Goal: Task Accomplishment & Management: Manage account settings

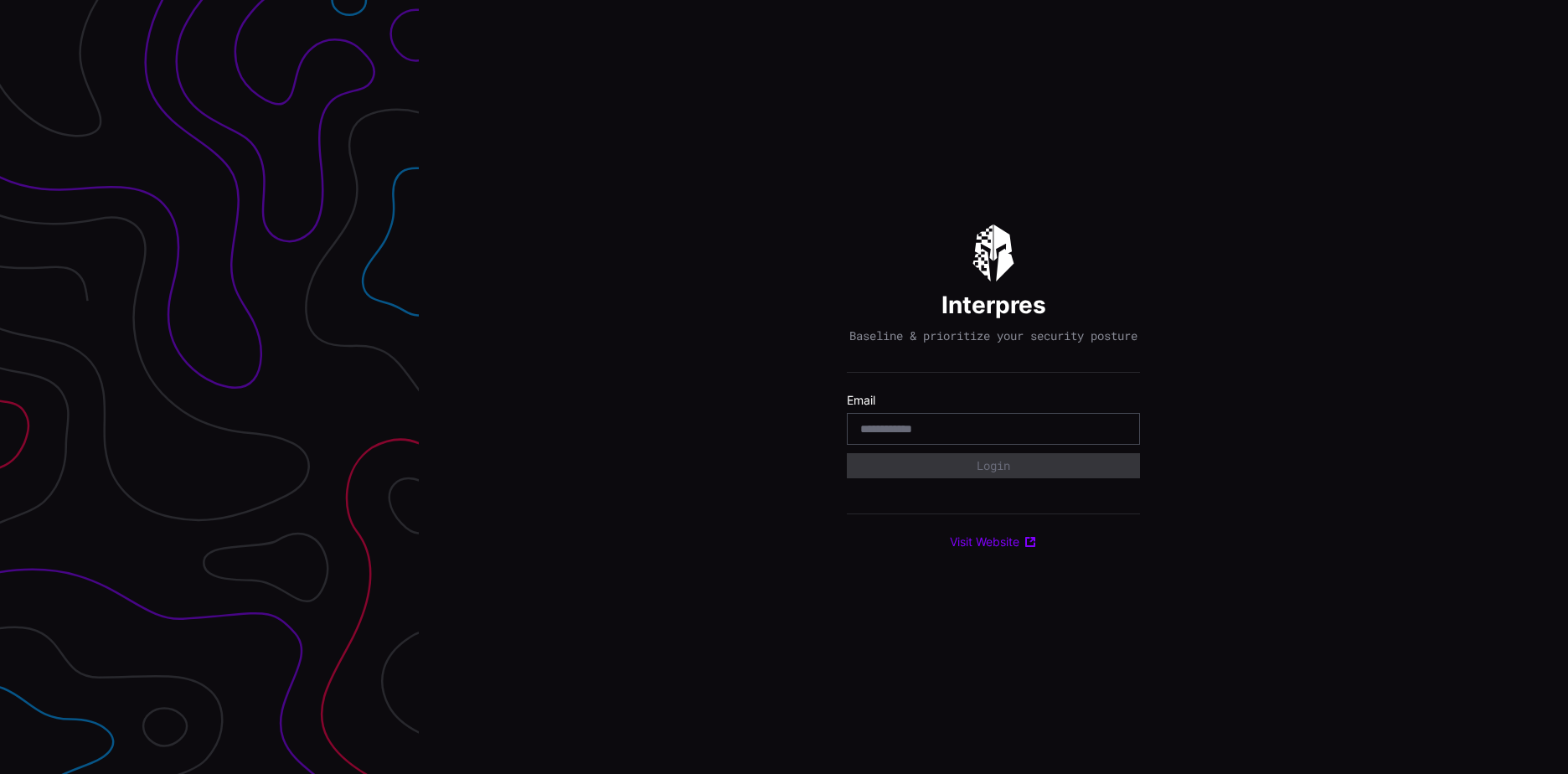
click at [917, 445] on div at bounding box center [993, 429] width 293 height 32
click at [867, 437] on input "email" at bounding box center [993, 429] width 266 height 15
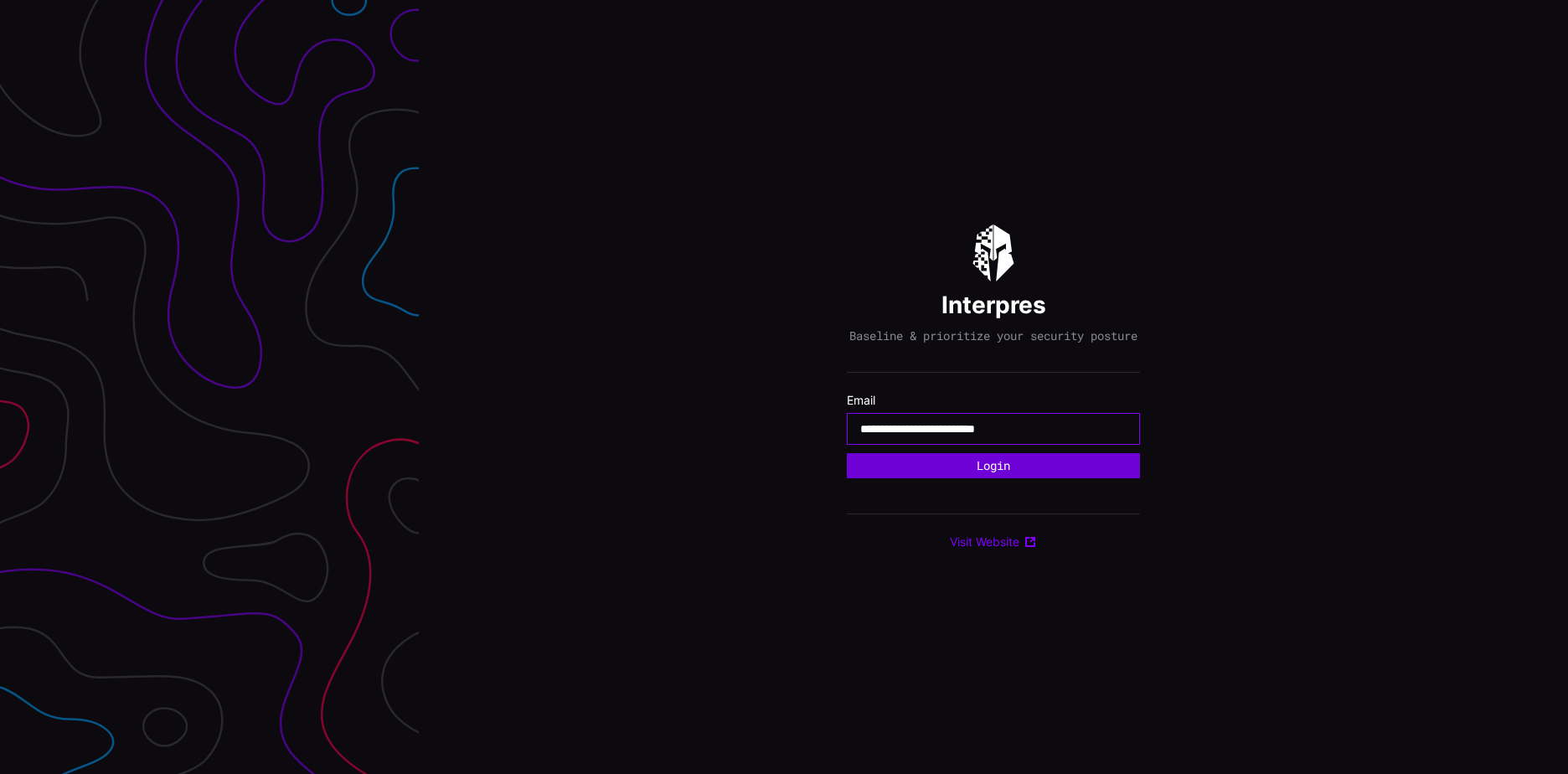
type input "**********"
click at [1017, 476] on button "Login" at bounding box center [993, 466] width 264 height 22
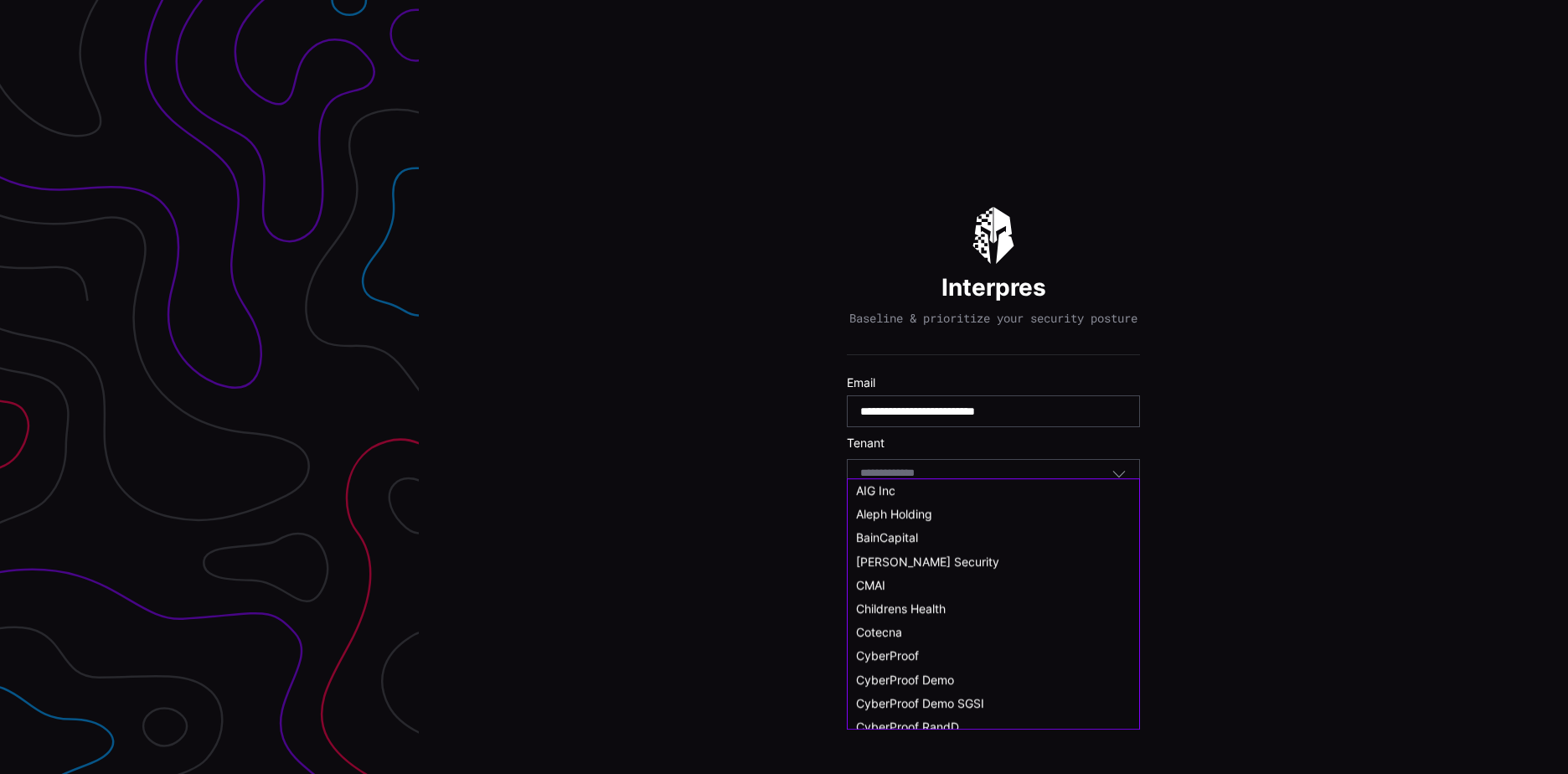
click at [939, 481] on input at bounding box center [903, 473] width 86 height 15
click at [934, 695] on span "CyberProof Demo" at bounding box center [904, 696] width 98 height 15
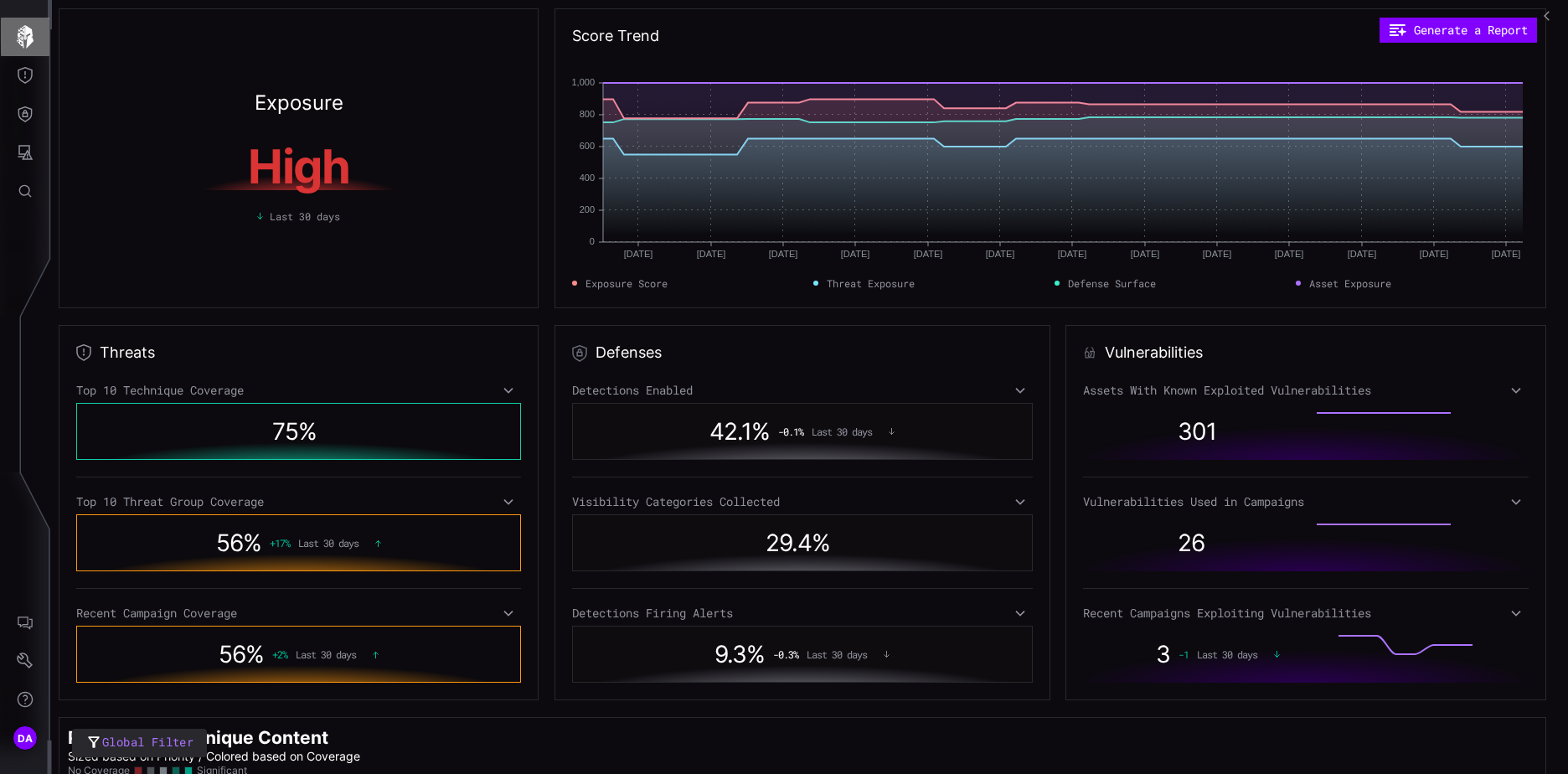
click at [29, 37] on icon "button" at bounding box center [26, 36] width 17 height 23
click at [30, 68] on icon "Threat Exposure" at bounding box center [26, 75] width 17 height 17
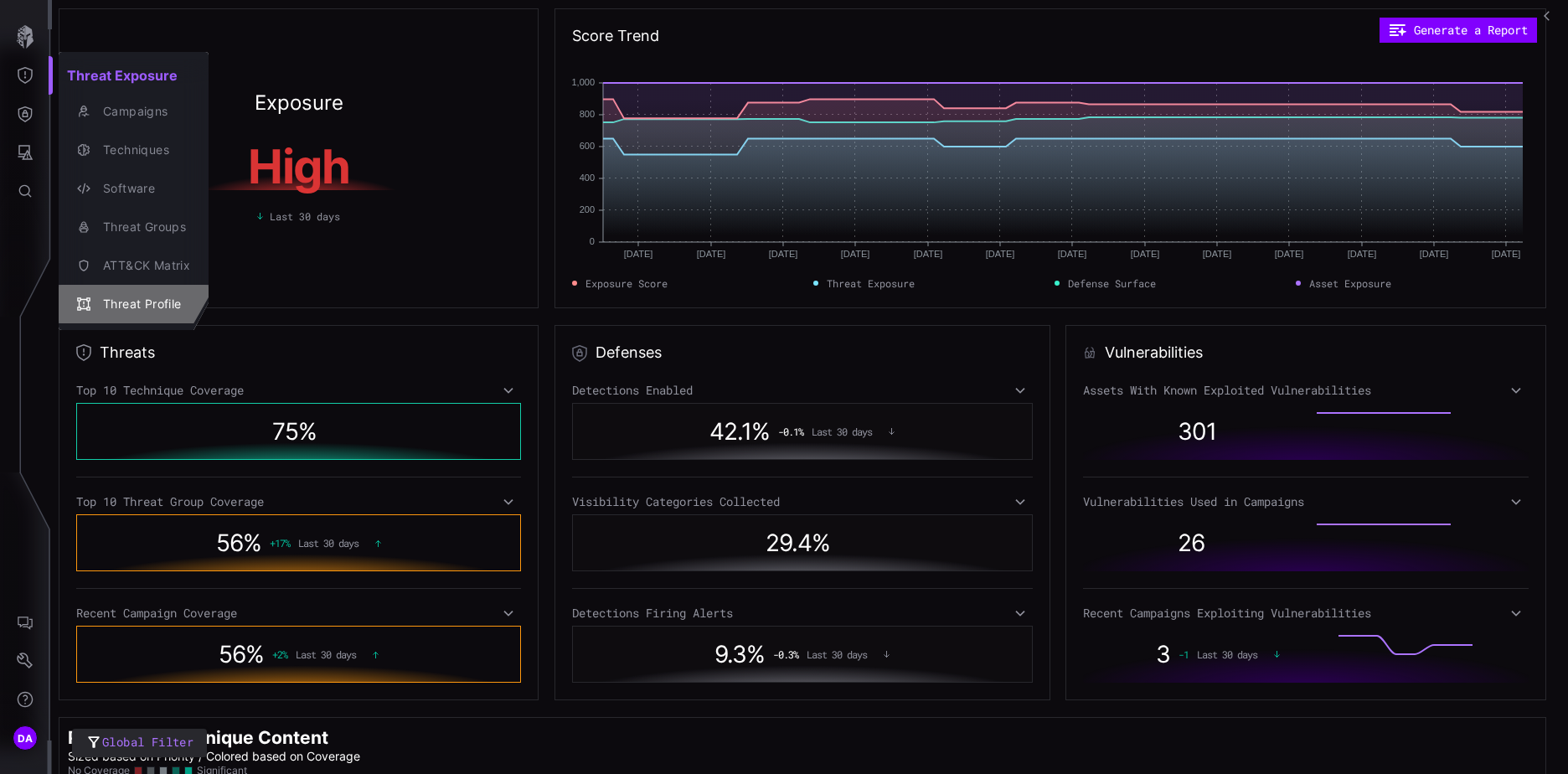
click at [134, 296] on div "Threat Profile" at bounding box center [143, 304] width 96 height 21
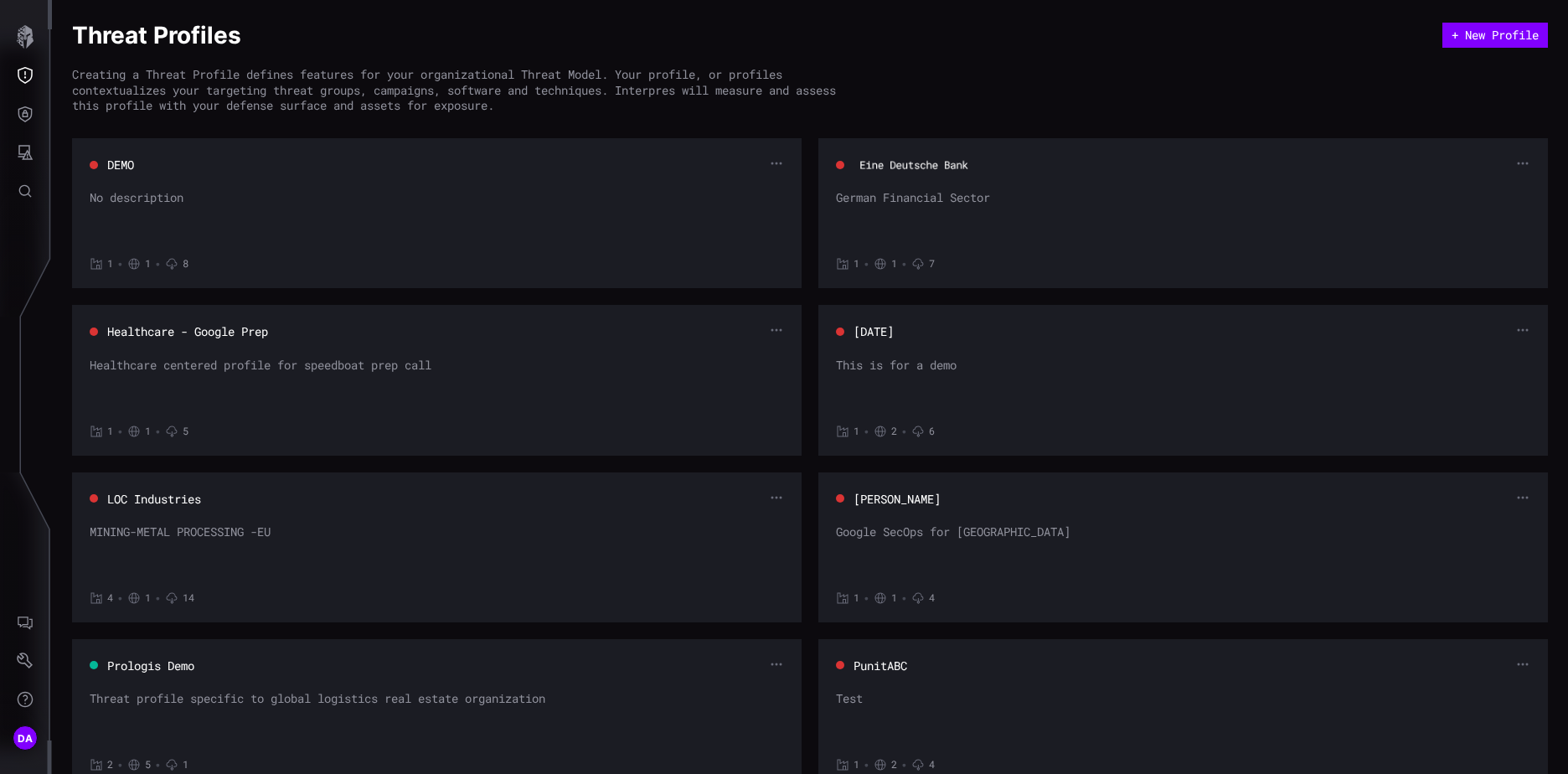
click at [932, 161] on button "Eine Deutsche Bank" at bounding box center [913, 165] width 109 height 15
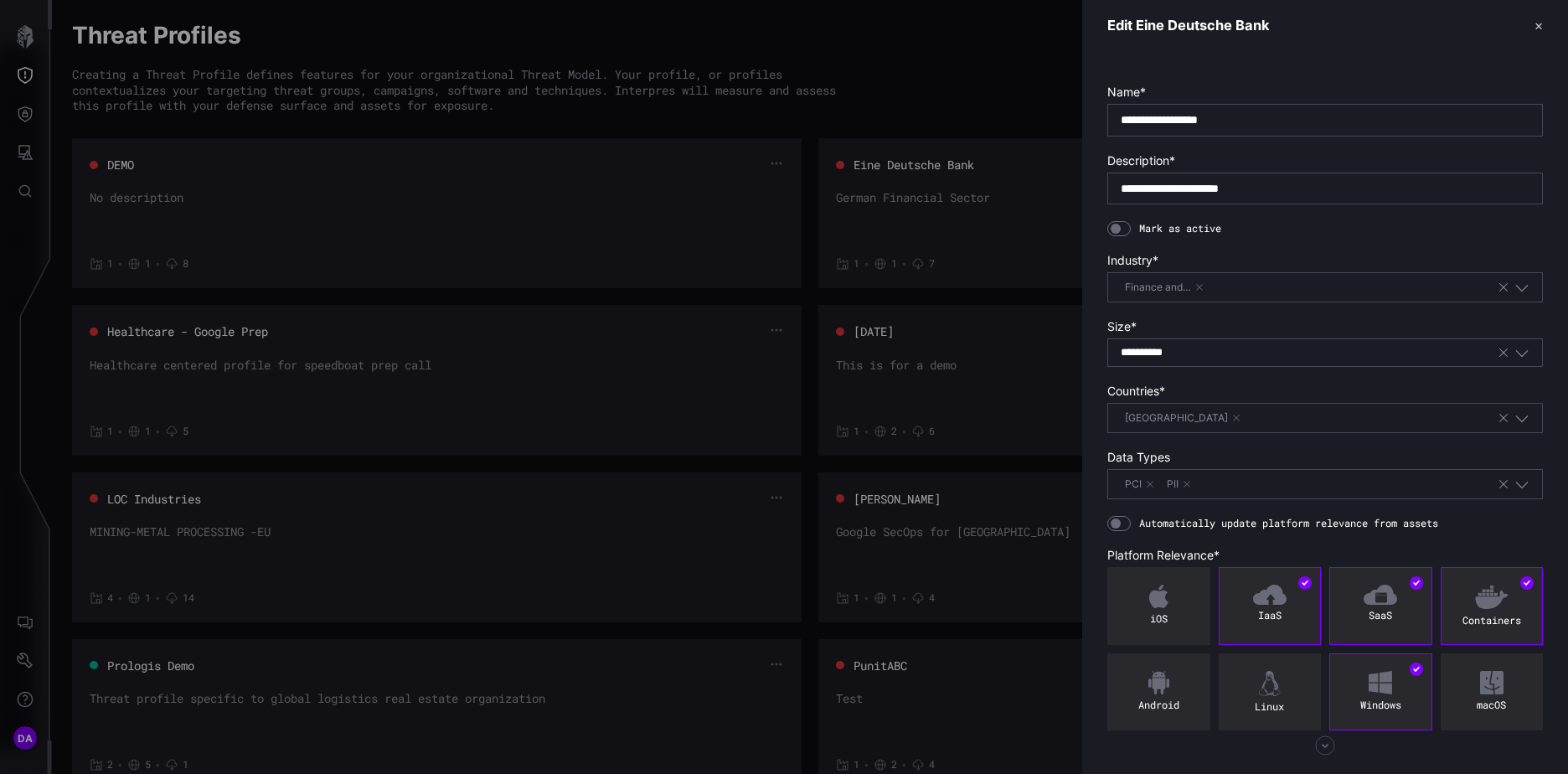
click at [1123, 228] on div at bounding box center [1119, 229] width 23 height 15
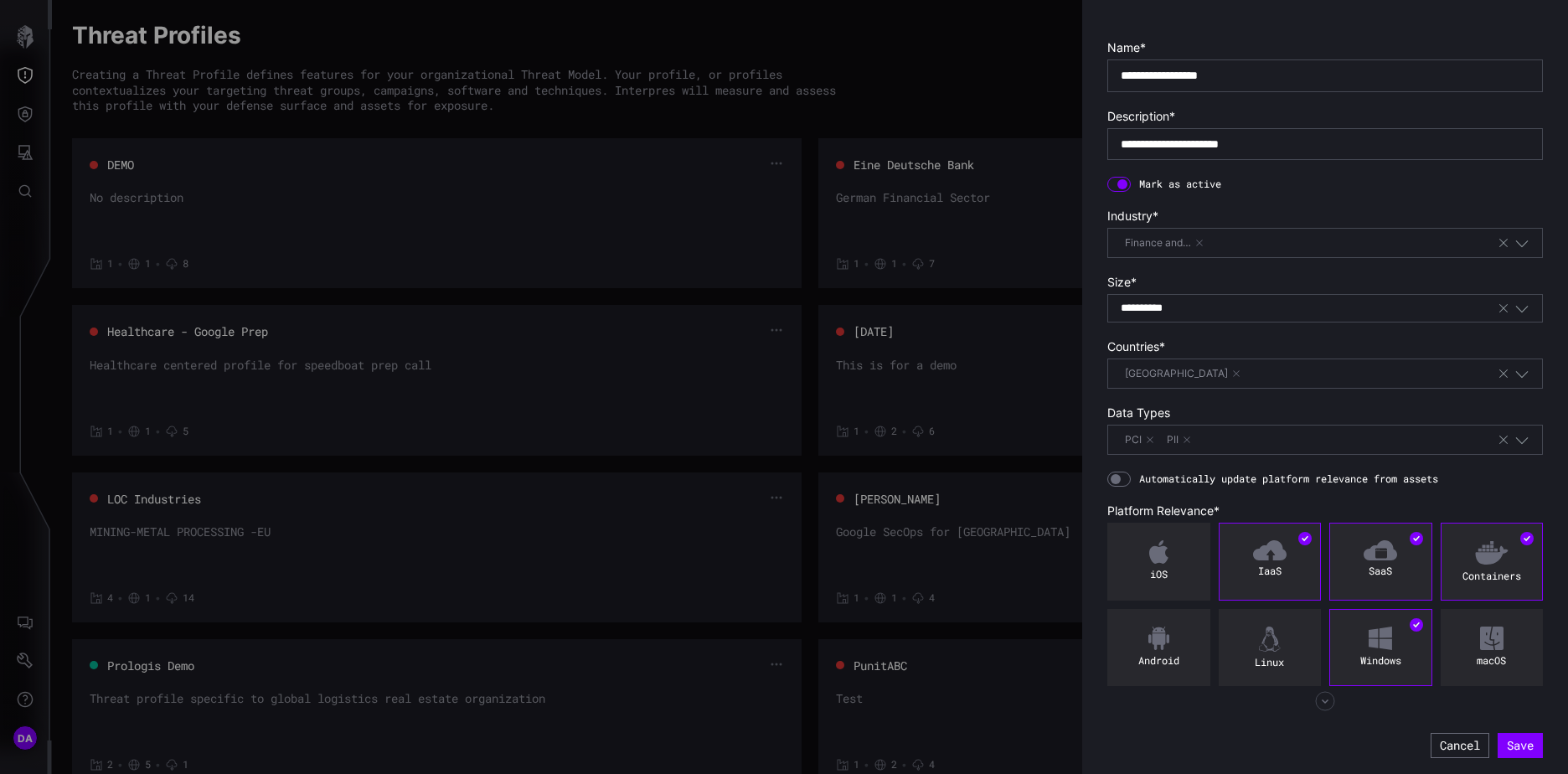
scroll to position [45, 0]
click at [1503, 743] on button "Save" at bounding box center [1520, 744] width 45 height 25
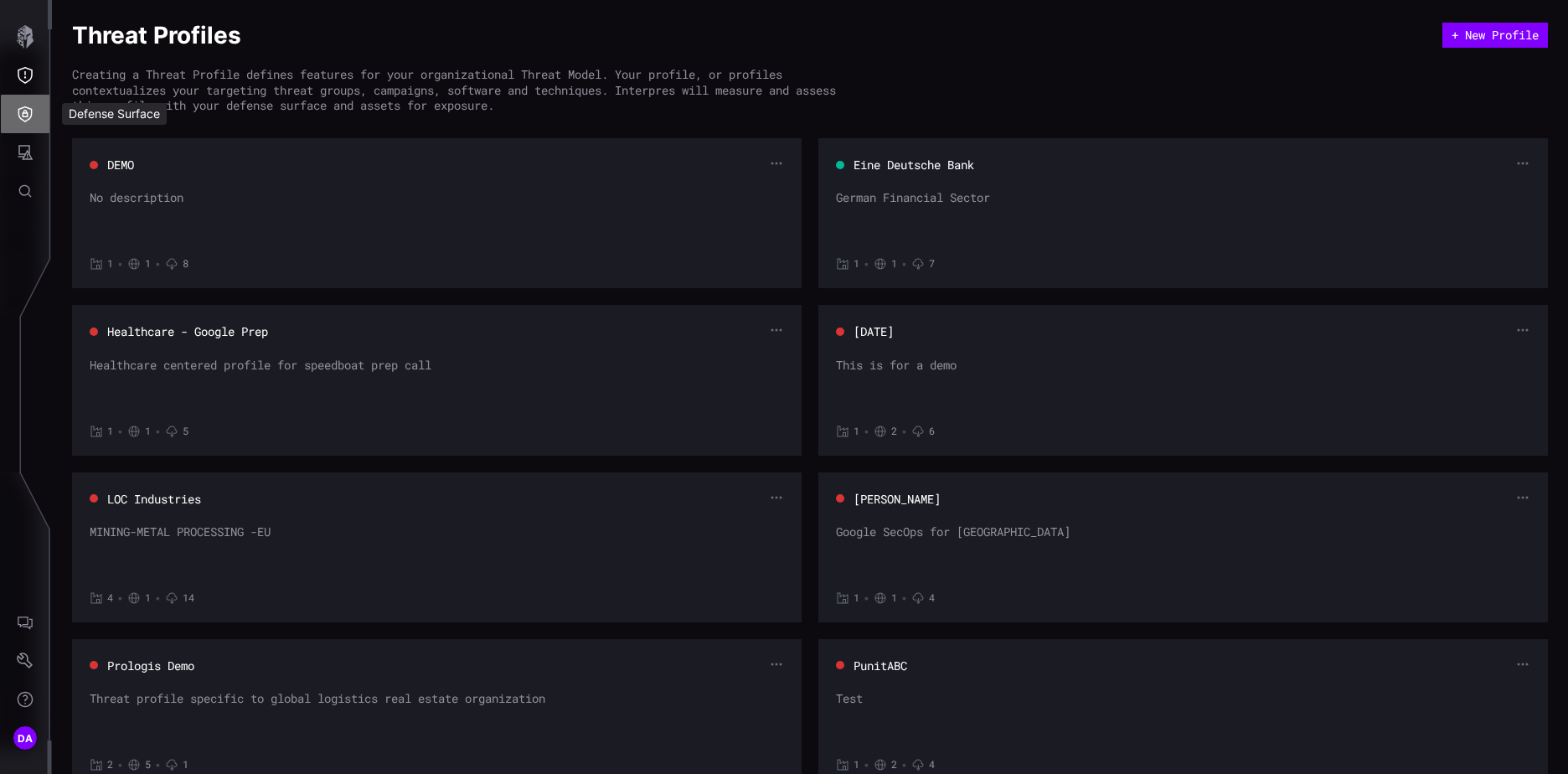
click at [21, 107] on icon "Defense Surface" at bounding box center [26, 114] width 17 height 17
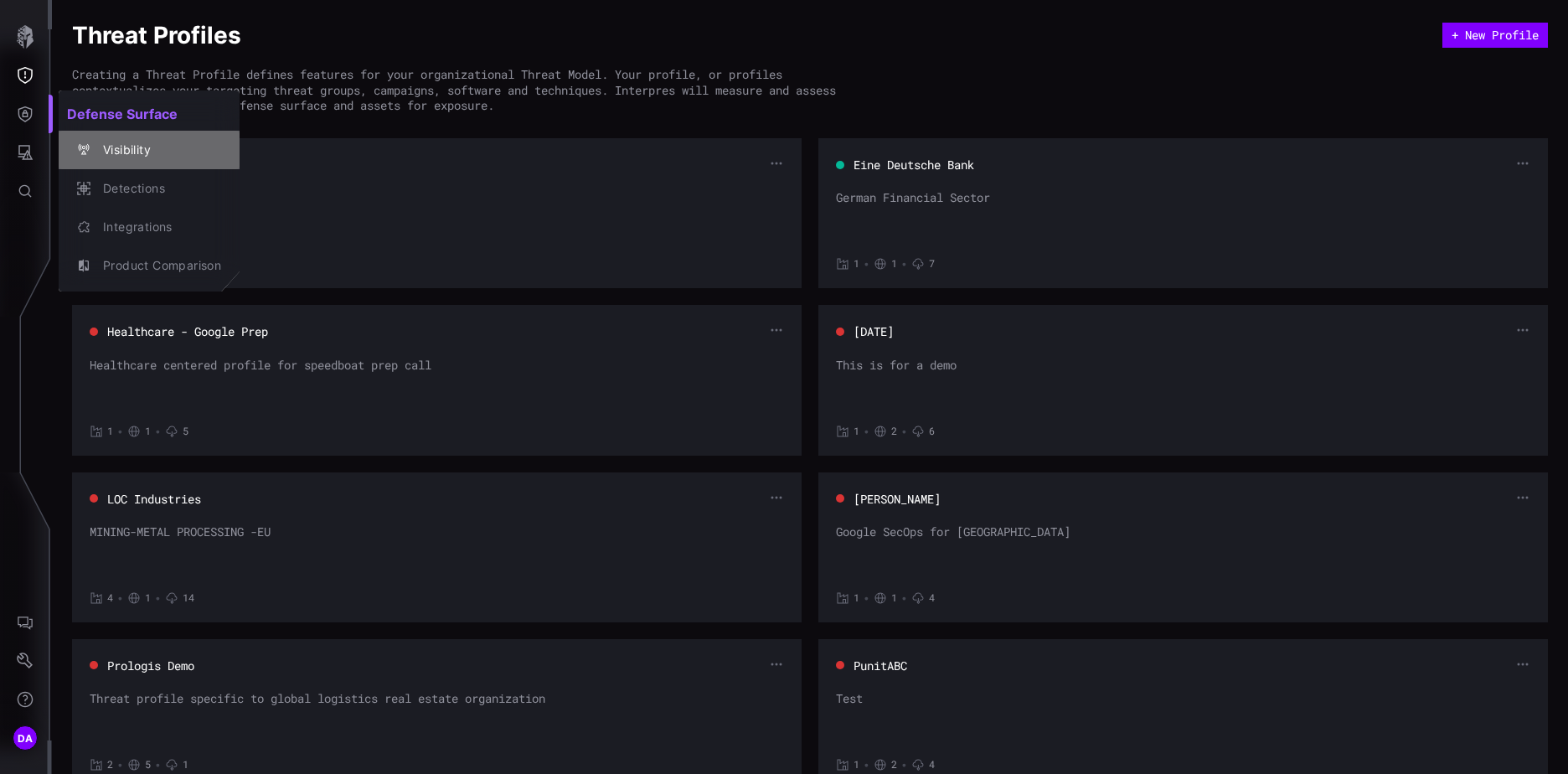
click at [106, 149] on div "Visibility" at bounding box center [158, 150] width 126 height 21
